Goal: Check status

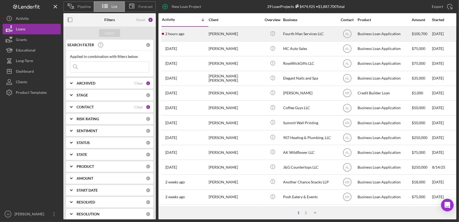
click at [209, 32] on div "[PERSON_NAME]" at bounding box center [234, 34] width 53 height 14
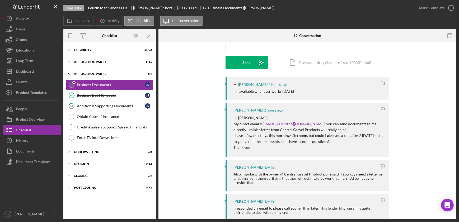
scroll to position [72, 0]
